Goal: Use online tool/utility: Utilize a website feature to perform a specific function

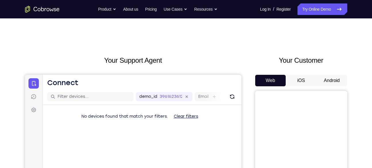
click at [330, 87] on div "Web iOS Android" at bounding box center [301, 171] width 92 height 193
click at [330, 85] on button "Android" at bounding box center [331, 80] width 31 height 11
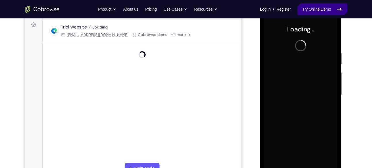
click at [318, 12] on link "Try Online Demo" at bounding box center [321, 8] width 49 height 11
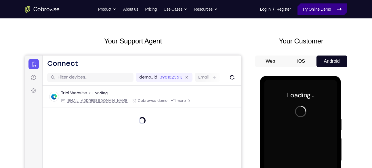
scroll to position [14, 0]
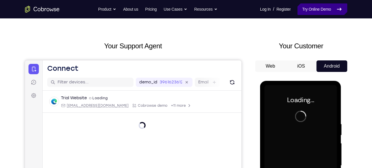
click at [308, 7] on link "Try Online Demo" at bounding box center [321, 8] width 49 height 11
click at [301, 67] on button "iOS" at bounding box center [300, 65] width 31 height 11
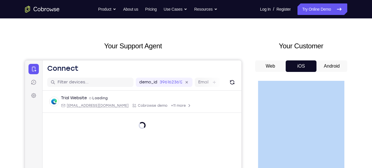
drag, startPoint x: 373, startPoint y: 91, endPoint x: 338, endPoint y: 67, distance: 42.7
click at [338, 67] on button "Android" at bounding box center [331, 65] width 31 height 11
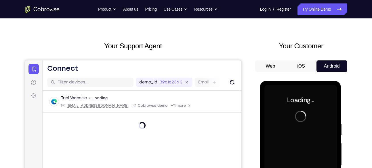
click at [338, 67] on button "Android" at bounding box center [331, 65] width 31 height 11
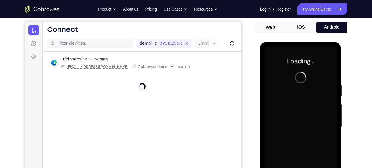
scroll to position [0, 0]
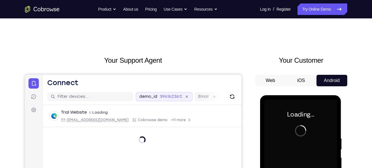
click at [186, 95] on icon at bounding box center [186, 96] width 7 height 7
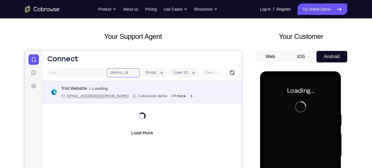
scroll to position [24, 0]
click at [170, 97] on span "+11 more" at bounding box center [177, 95] width 15 height 5
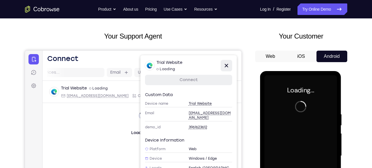
click at [225, 66] on icon at bounding box center [225, 65] width 7 height 7
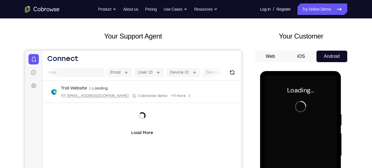
click at [292, 106] on div at bounding box center [300, 155] width 72 height 161
click at [265, 54] on button "Web" at bounding box center [270, 56] width 31 height 11
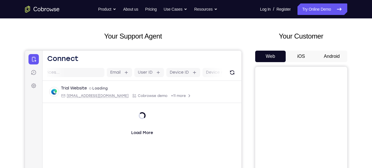
click at [338, 54] on button "Android" at bounding box center [331, 56] width 31 height 11
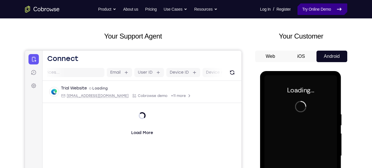
click at [321, 9] on link "Try Online Demo" at bounding box center [321, 8] width 49 height 11
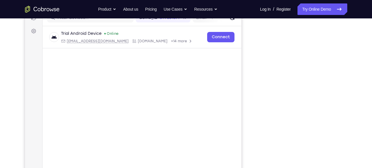
scroll to position [78, 0]
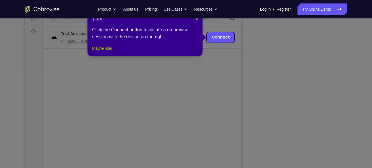
click at [110, 52] on button "Maybe later" at bounding box center [102, 48] width 20 height 7
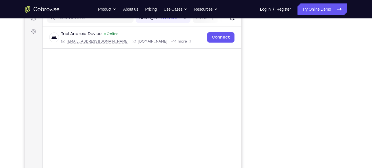
scroll to position [93, 0]
